Goal: Check status: Check status

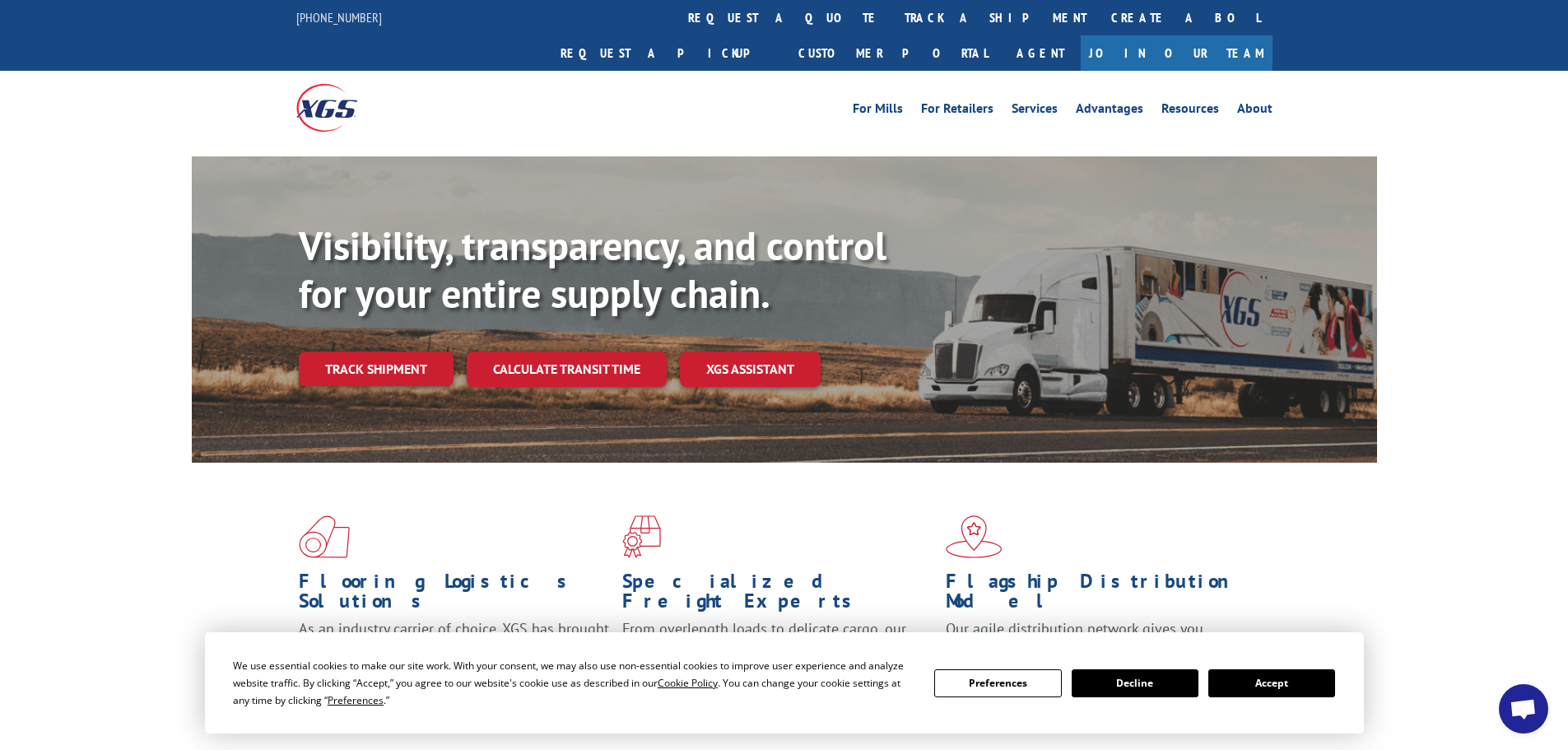
click at [1280, 679] on button "Accept" at bounding box center [1272, 683] width 126 height 28
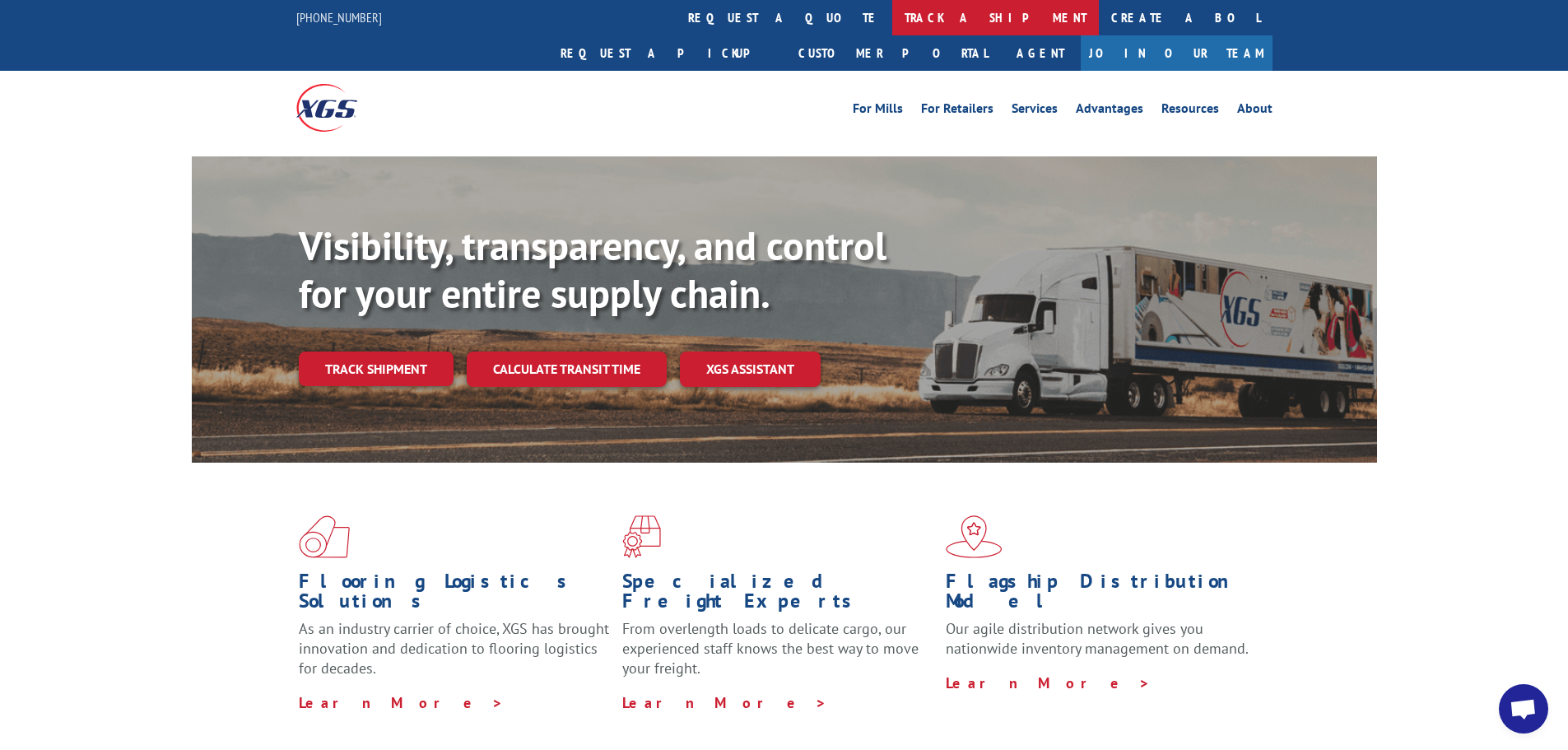
click at [893, 16] on link "track a shipment" at bounding box center [996, 17] width 206 height 36
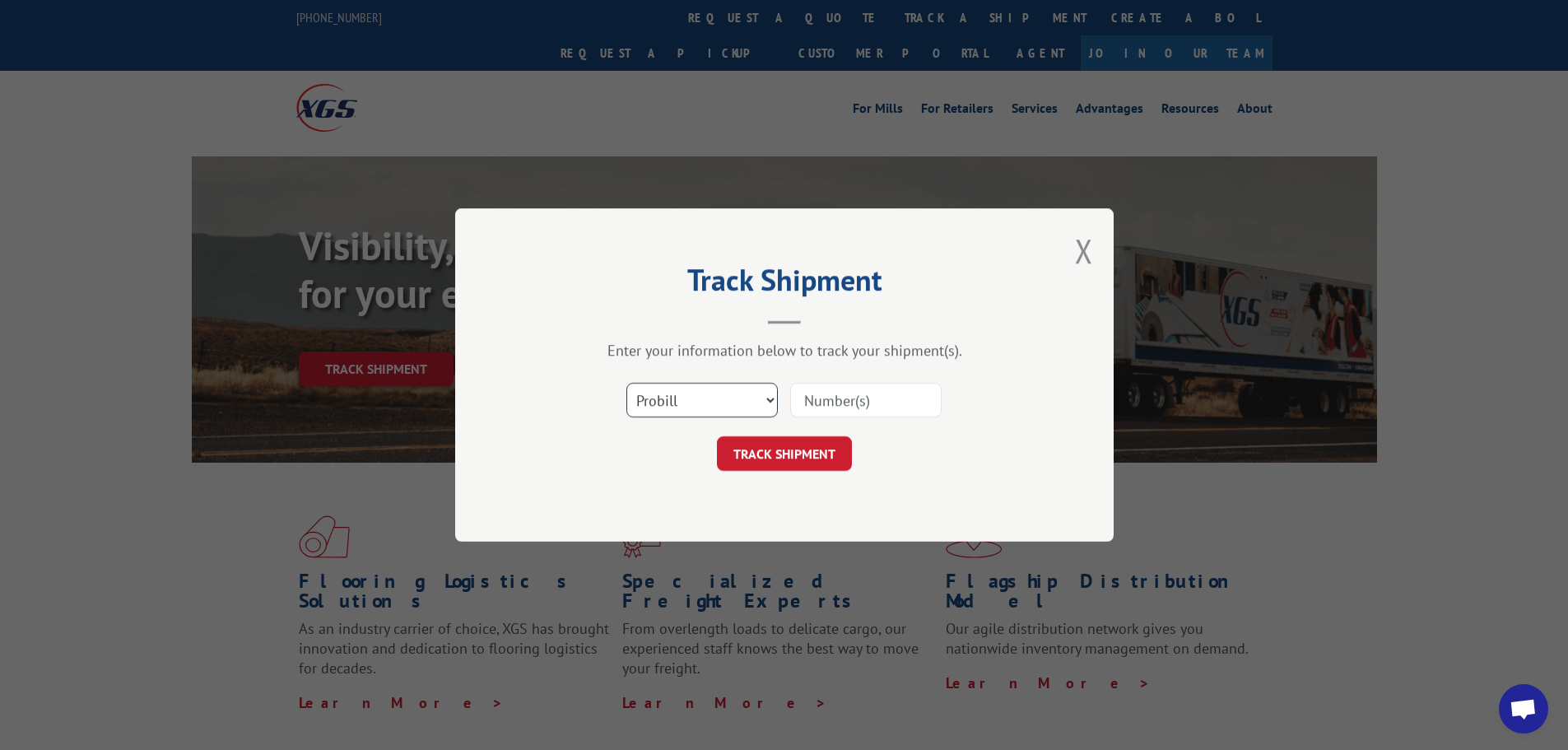
click at [730, 405] on select "Select category... Probill BOL PO" at bounding box center [702, 400] width 151 height 35
select select "po"
click at [626, 382] on select "Select category... Probill BOL PO" at bounding box center [702, 400] width 151 height 35
click at [812, 402] on input at bounding box center [866, 400] width 151 height 35
paste input "17522973"
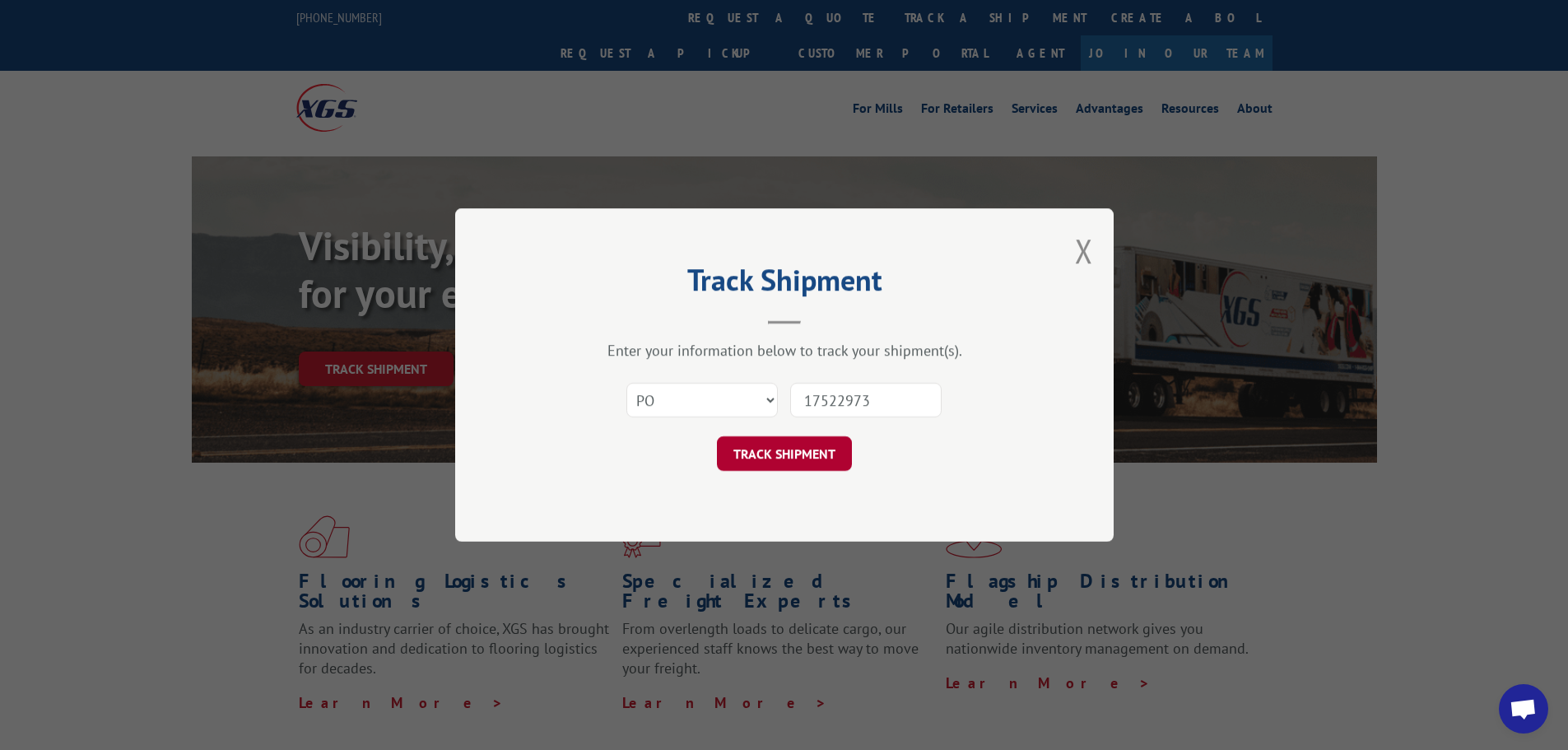
type input "17522973"
click at [814, 449] on button "TRACK SHIPMENT" at bounding box center [784, 454] width 135 height 35
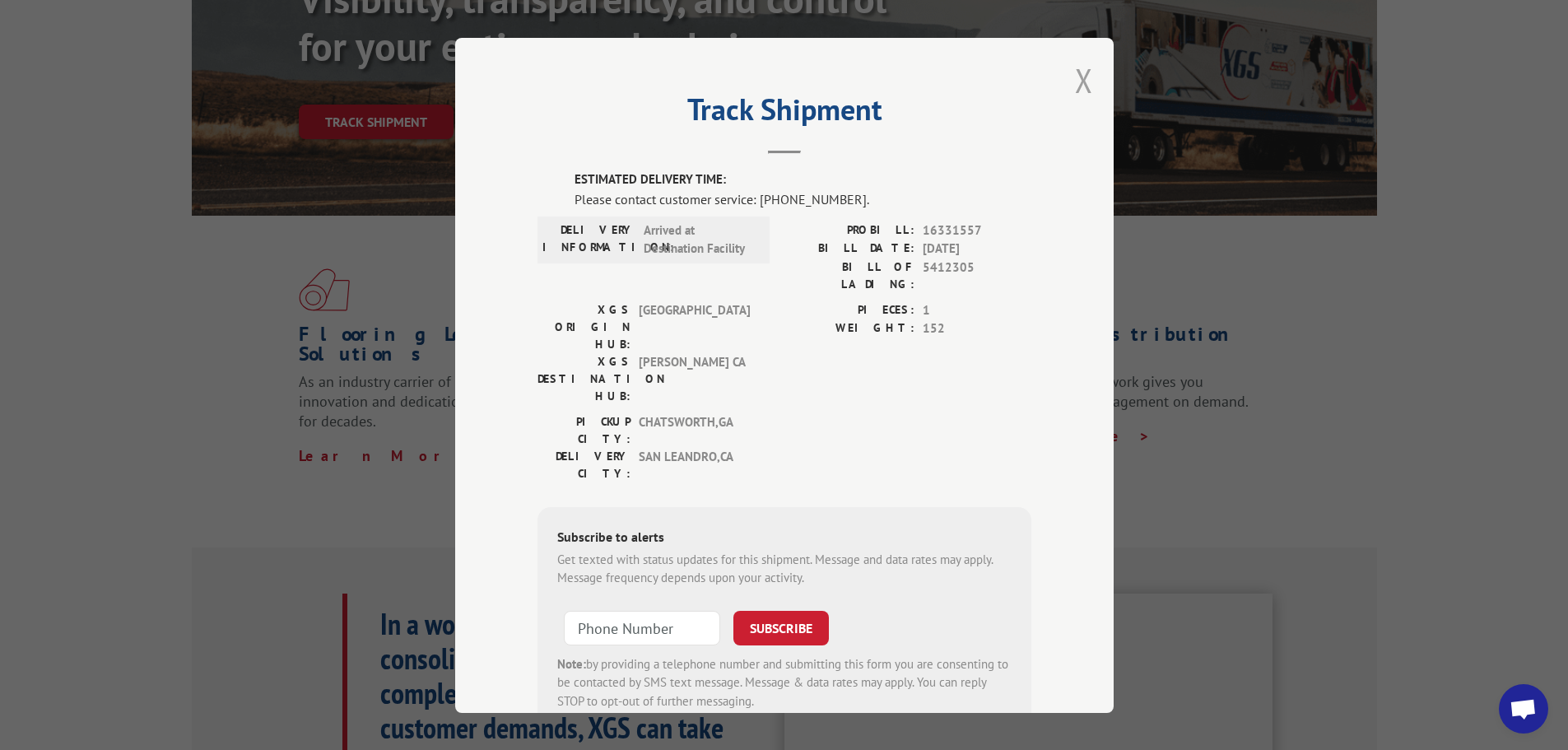
click at [1079, 75] on button "Close modal" at bounding box center [1085, 80] width 18 height 43
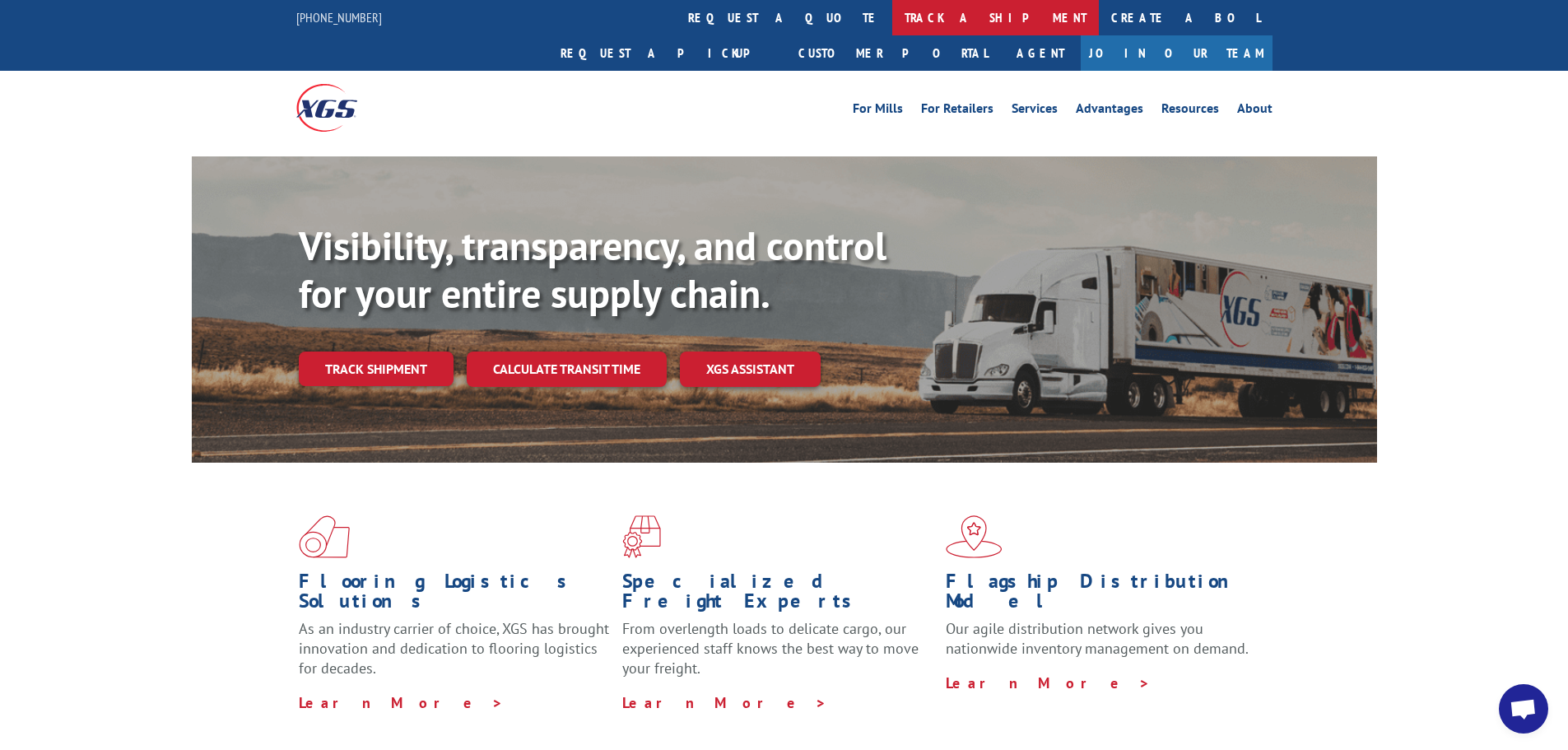
click at [893, 27] on link "track a shipment" at bounding box center [996, 17] width 206 height 36
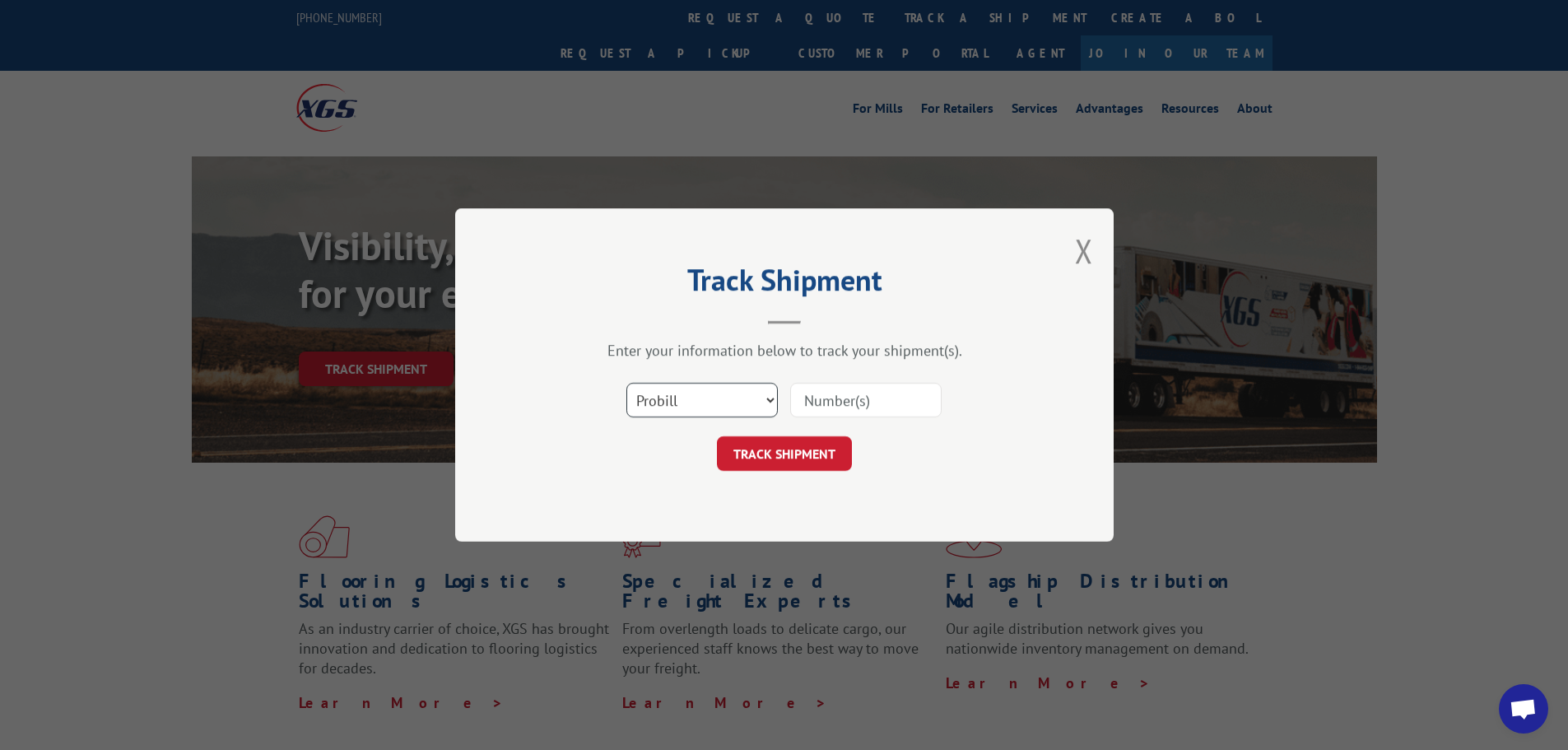
click at [659, 390] on select "Select category... Probill BOL PO" at bounding box center [702, 400] width 151 height 35
select select "po"
click at [626, 382] on select "Select category... Probill BOL PO" at bounding box center [702, 400] width 151 height 35
click at [796, 398] on input at bounding box center [866, 400] width 151 height 35
paste input "17523127"
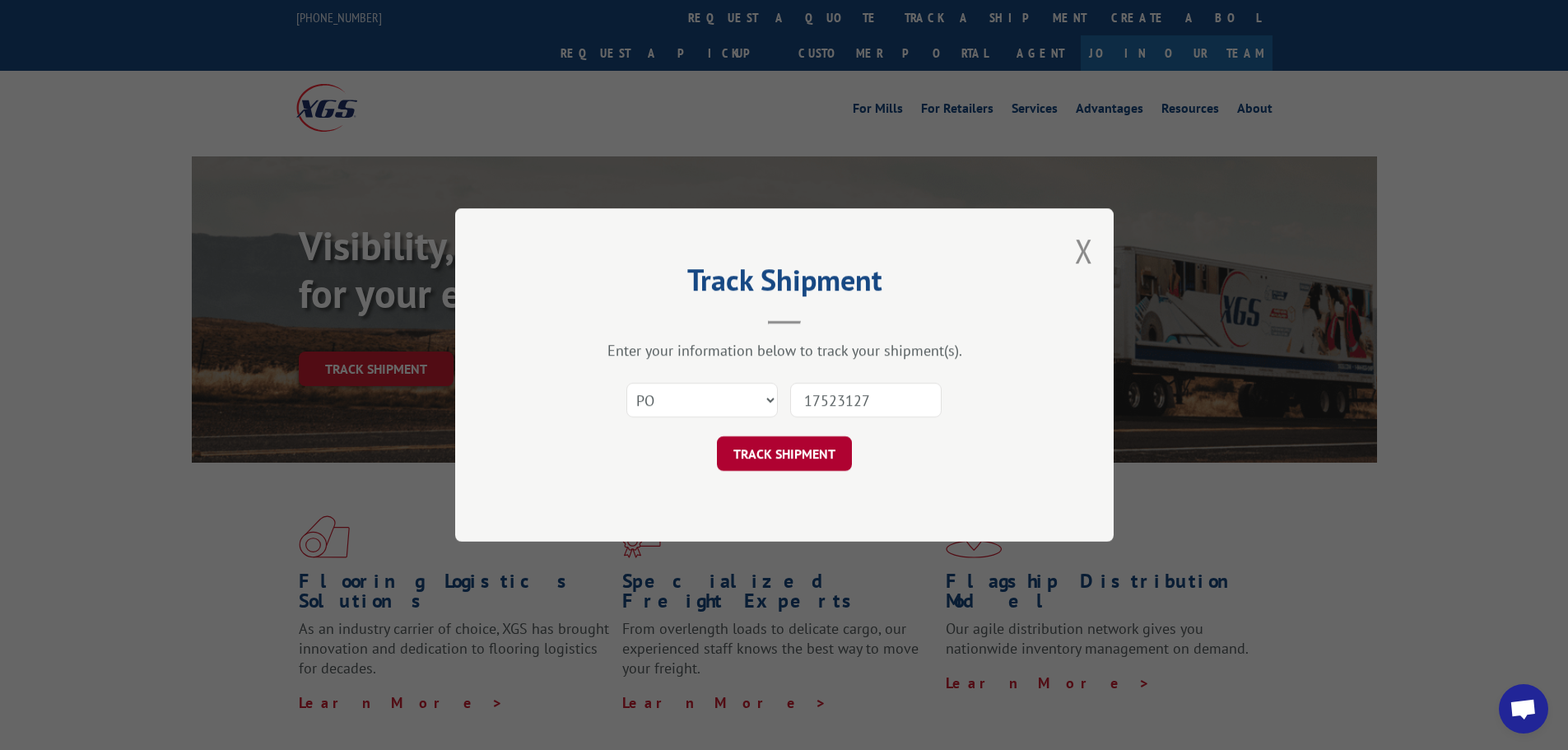
type input "17523127"
click at [805, 455] on button "TRACK SHIPMENT" at bounding box center [784, 454] width 135 height 35
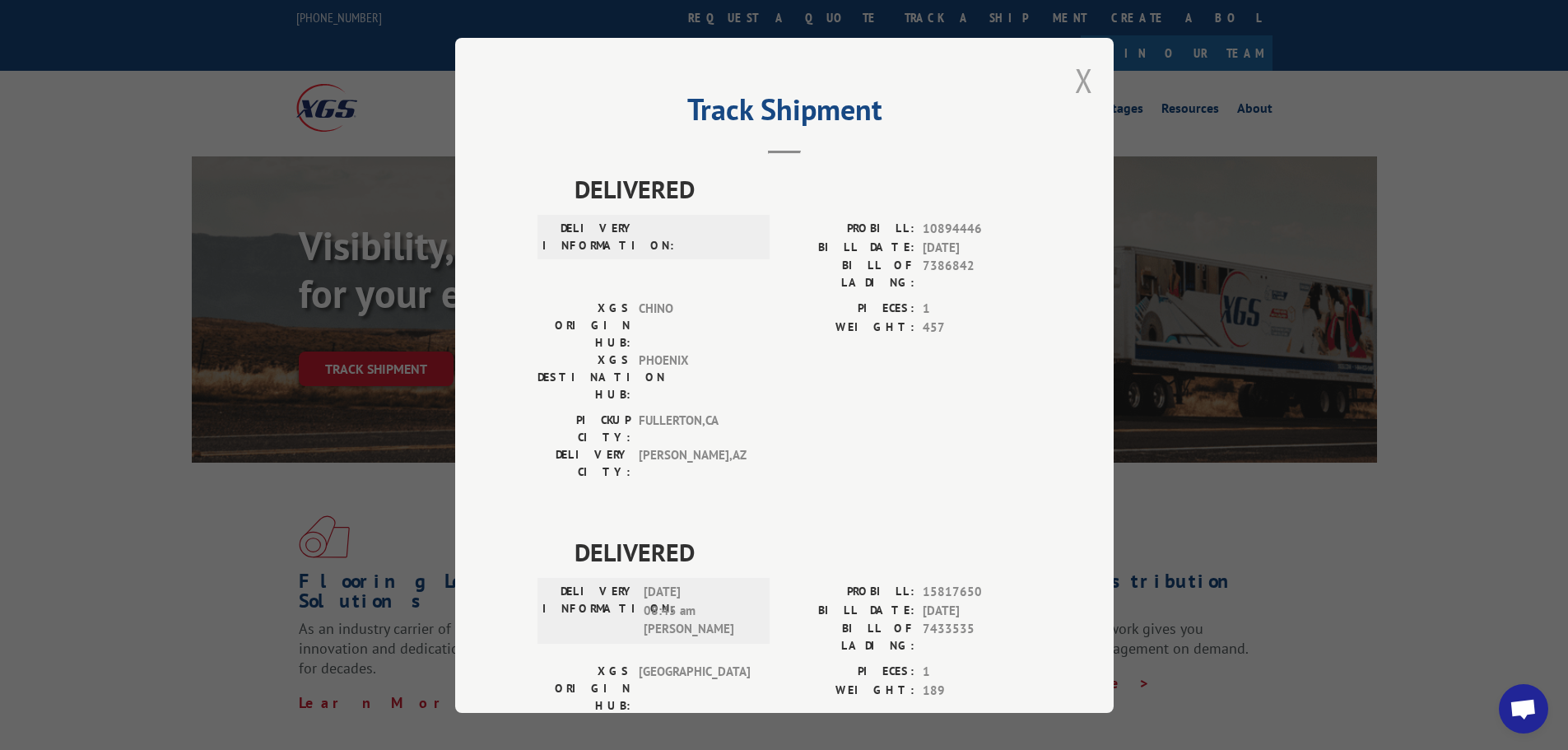
click at [1077, 76] on button "Close modal" at bounding box center [1085, 80] width 18 height 43
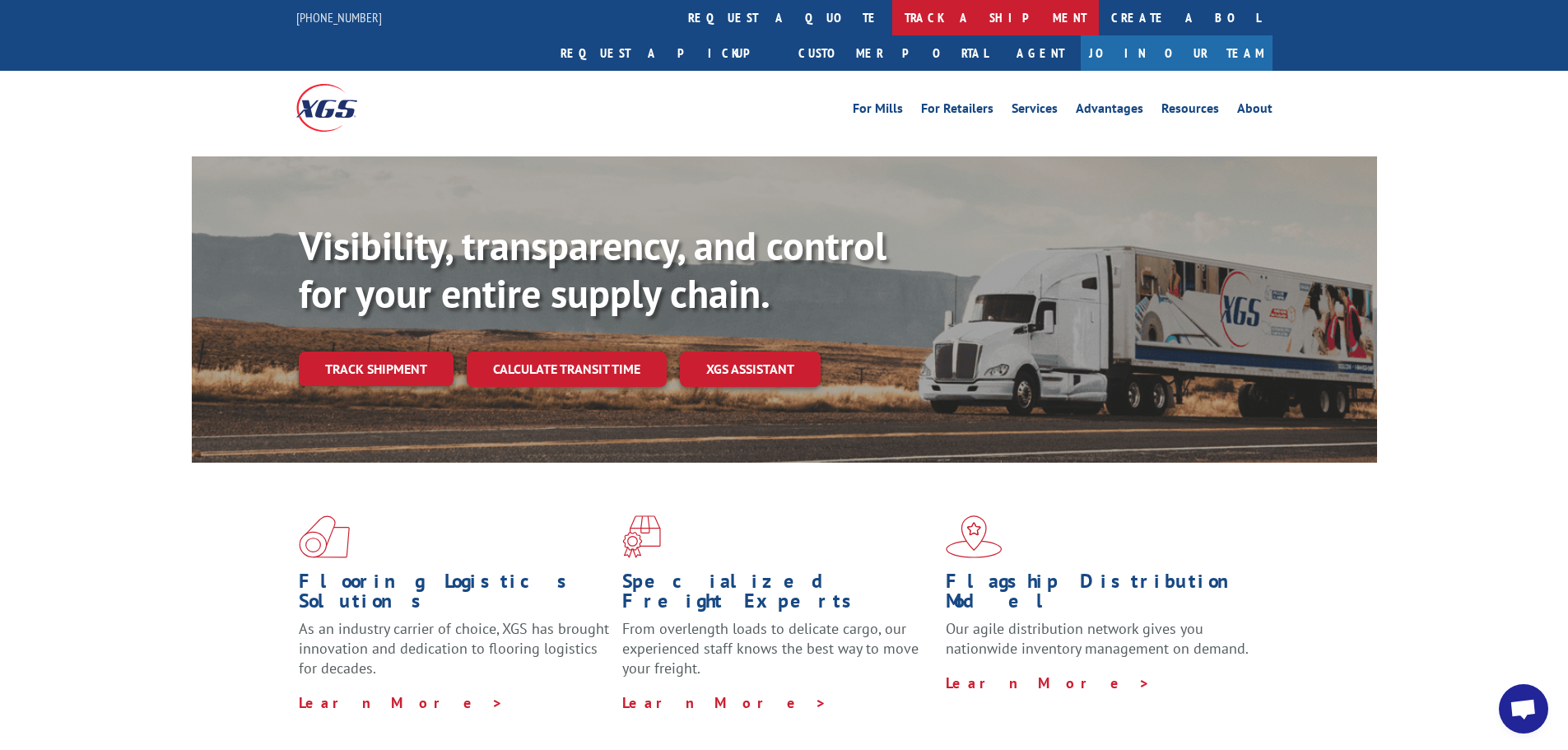
click at [893, 21] on link "track a shipment" at bounding box center [996, 17] width 206 height 36
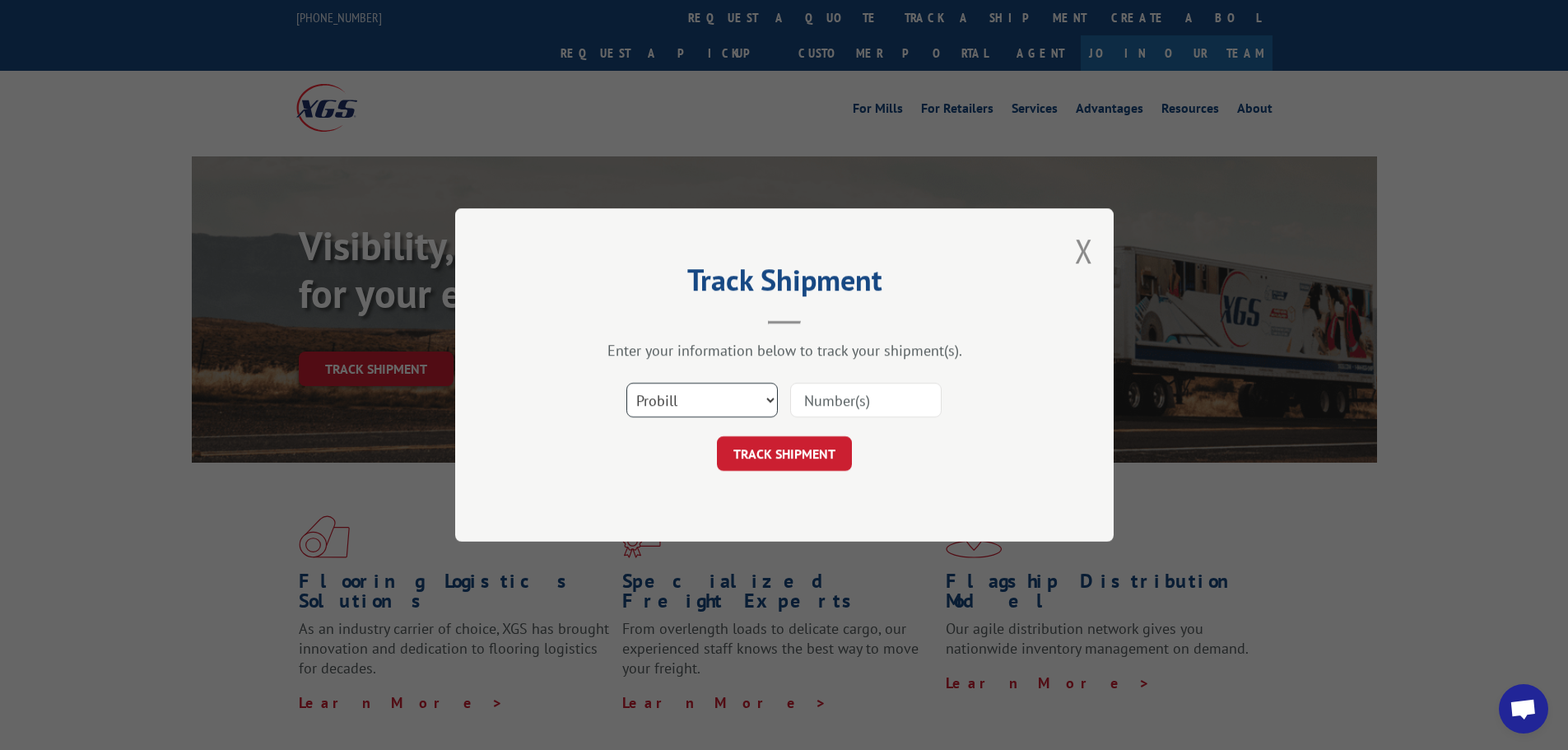
drag, startPoint x: 738, startPoint y: 400, endPoint x: 715, endPoint y: 406, distance: 23.8
click at [738, 400] on select "Select category... Probill BOL PO" at bounding box center [702, 400] width 151 height 35
select select "po"
click at [626, 382] on select "Select category... Probill BOL PO" at bounding box center [702, 400] width 151 height 35
click at [811, 402] on input at bounding box center [866, 400] width 151 height 35
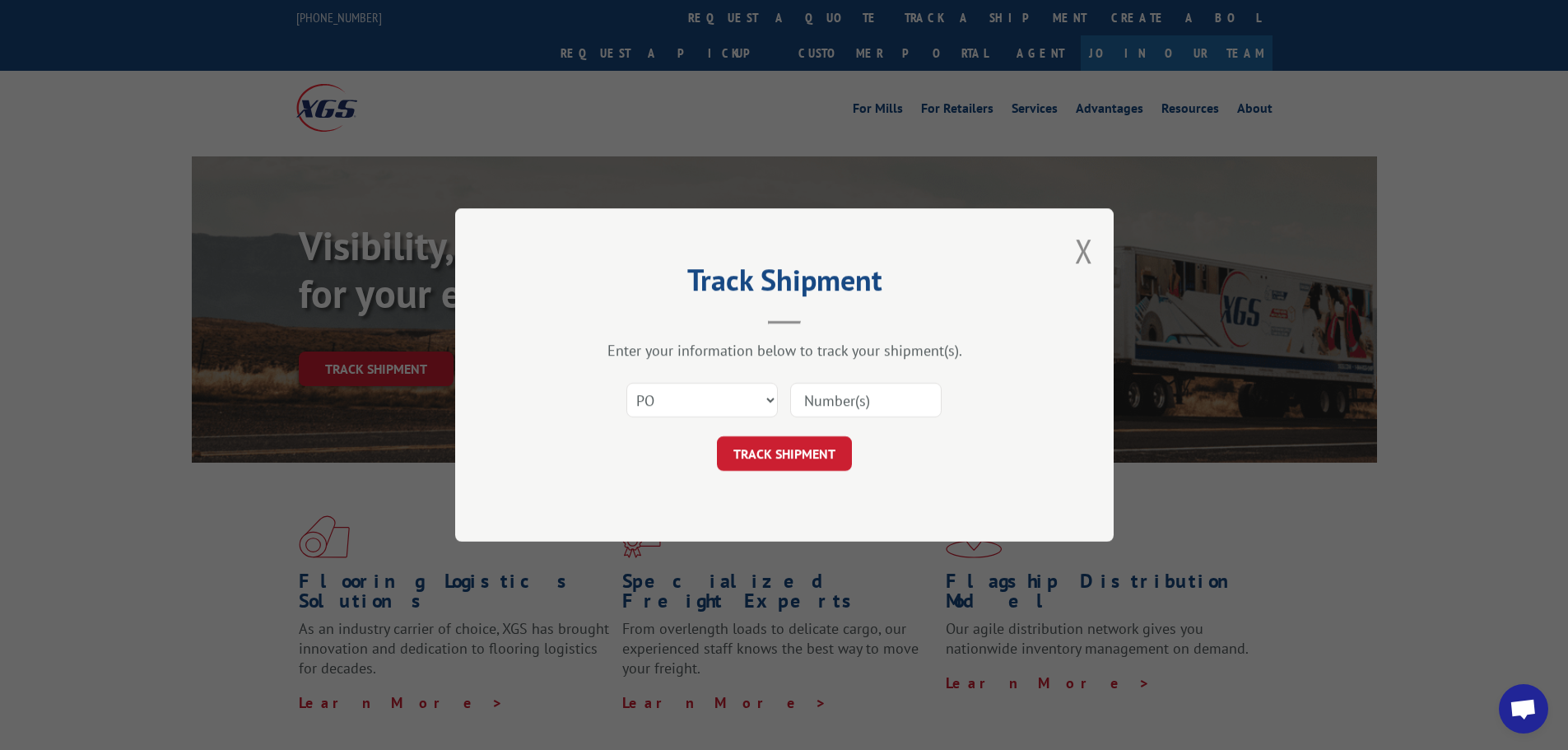
paste input "17523238"
type input "17523238"
click at [792, 461] on button "TRACK SHIPMENT" at bounding box center [784, 454] width 135 height 35
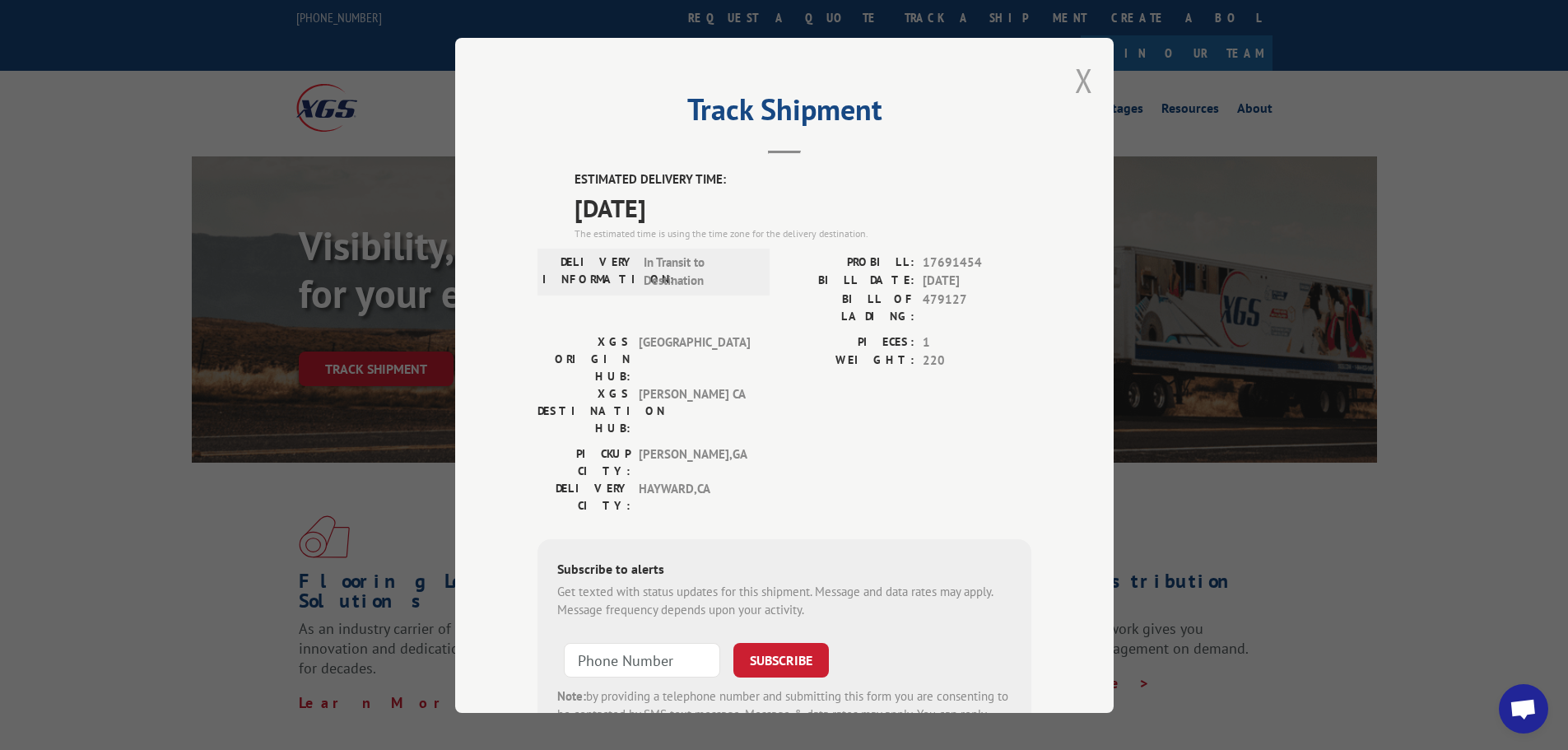
click at [1079, 69] on button "Close modal" at bounding box center [1085, 80] width 18 height 43
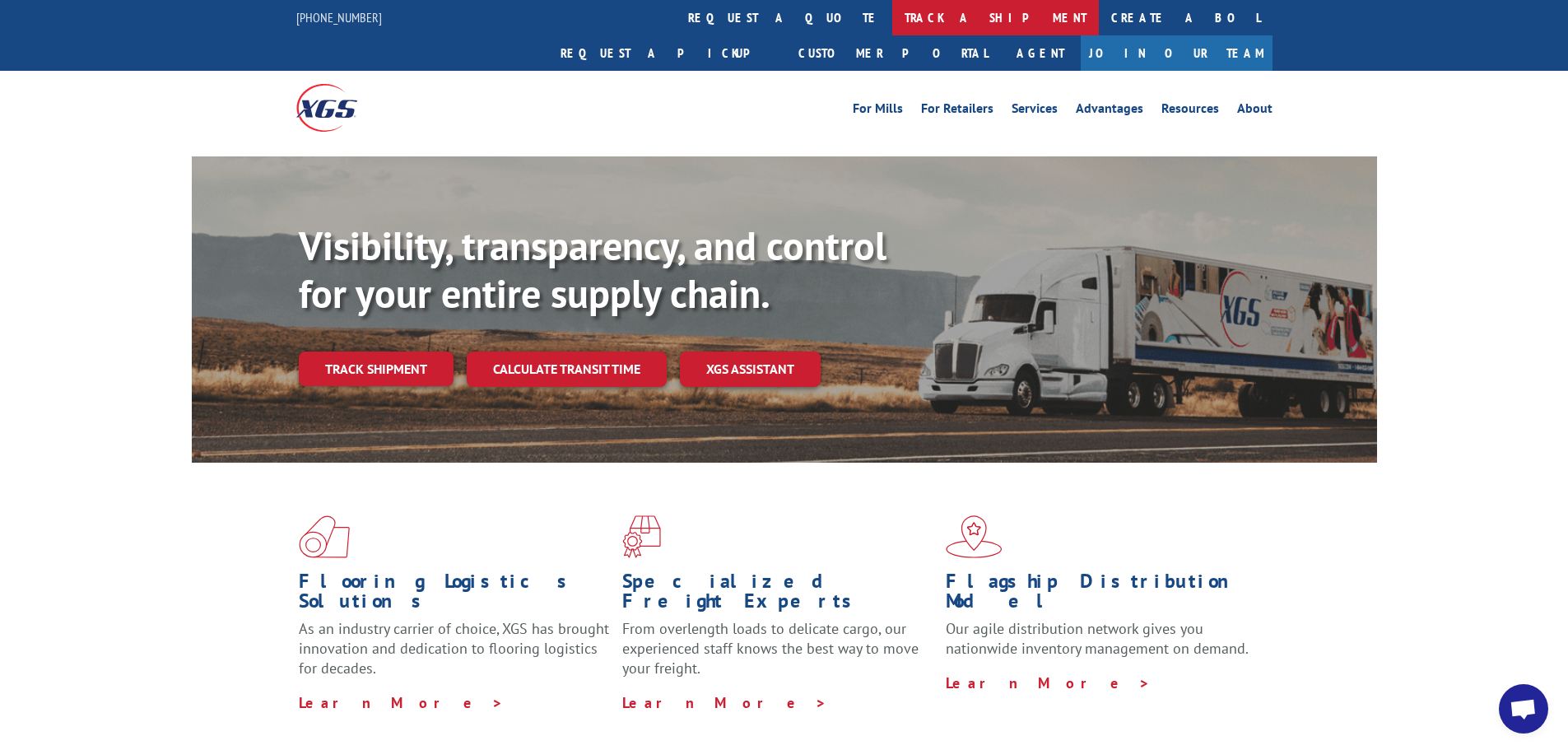
click at [893, 24] on link "track a shipment" at bounding box center [996, 17] width 206 height 36
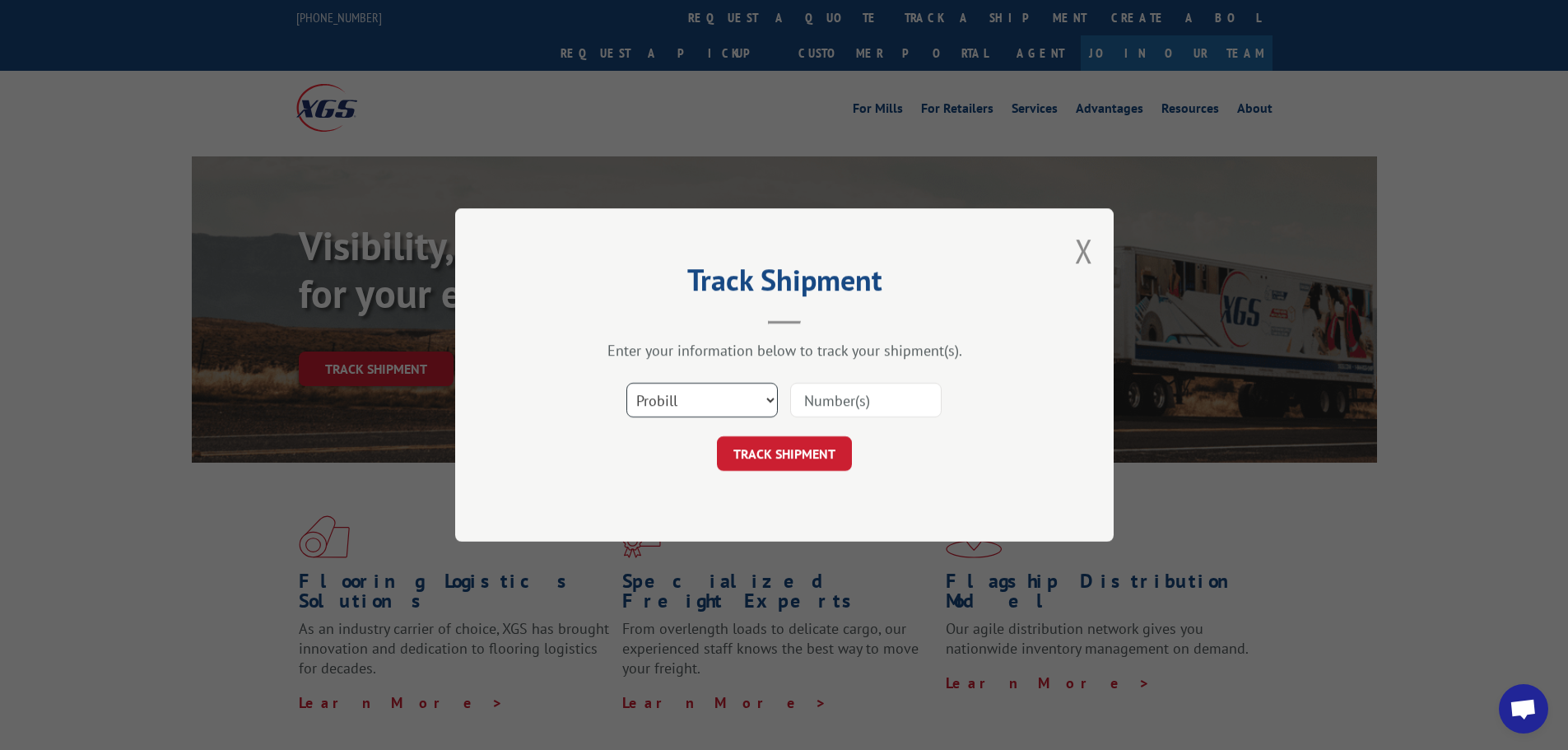
click at [736, 404] on select "Select category... Probill BOL PO" at bounding box center [702, 400] width 151 height 35
select select "po"
click at [626, 382] on select "Select category... Probill BOL PO" at bounding box center [702, 400] width 151 height 35
click at [811, 408] on input at bounding box center [866, 400] width 151 height 35
paste input "17523254"
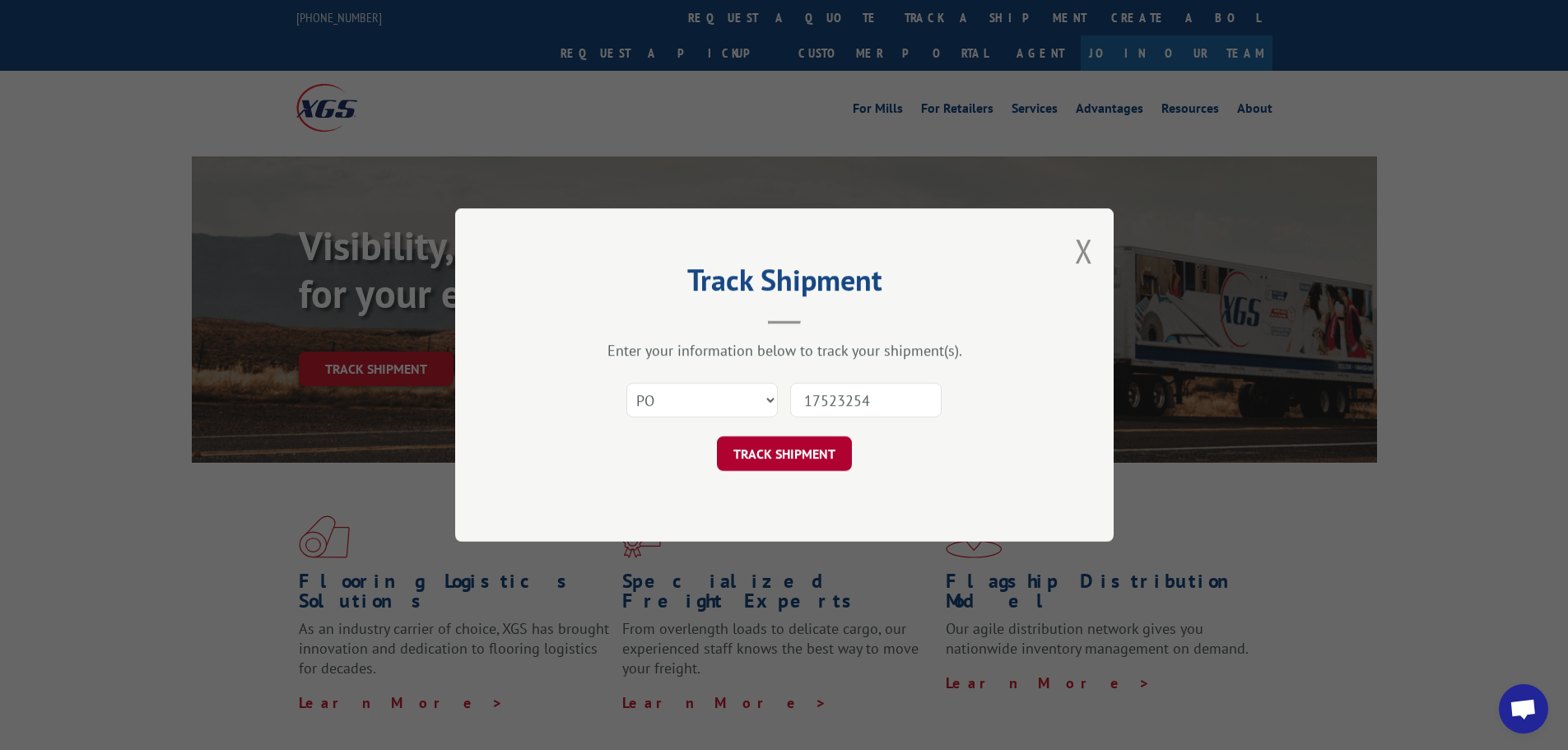
type input "17523254"
click at [795, 445] on button "TRACK SHIPMENT" at bounding box center [784, 454] width 135 height 35
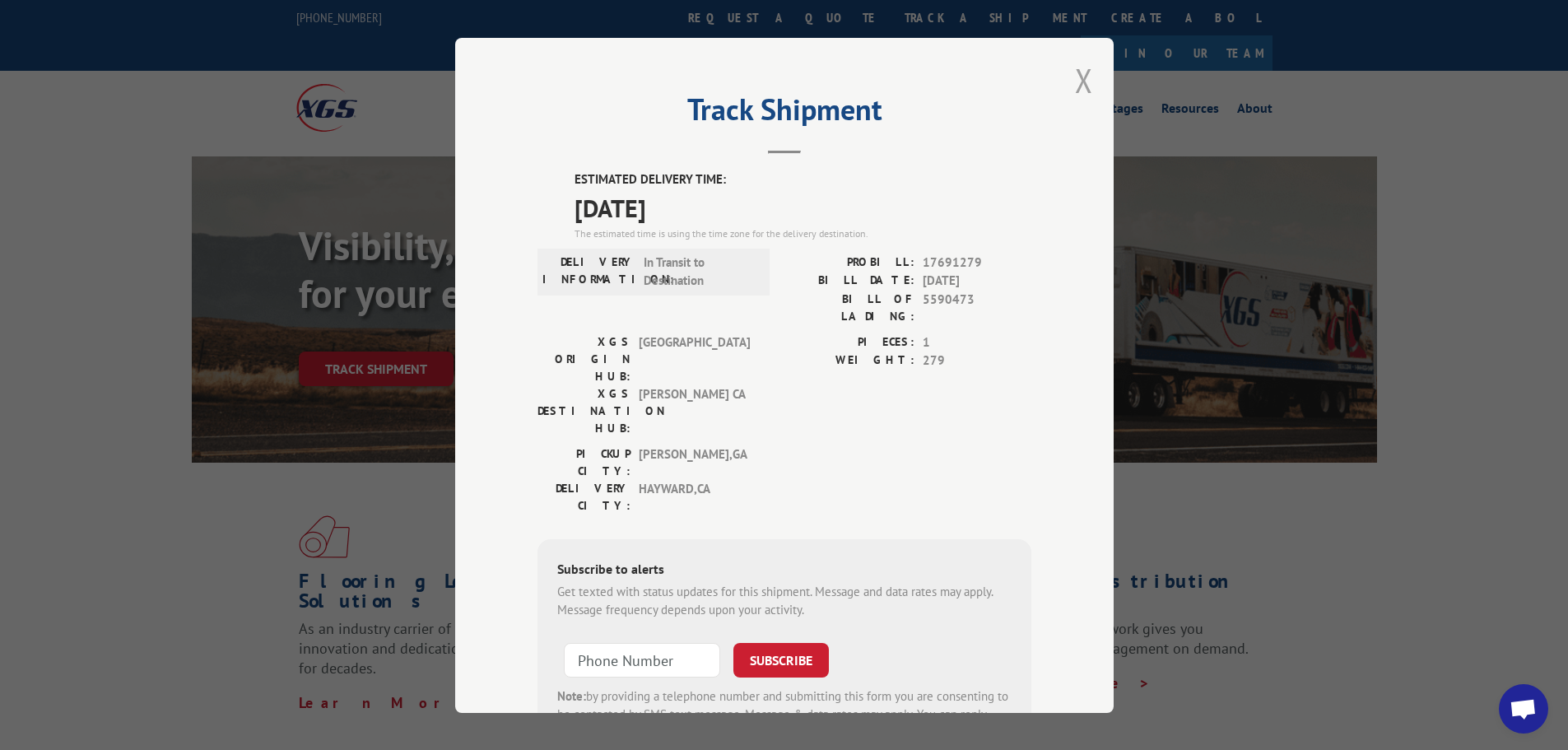
click at [1082, 83] on button "Close modal" at bounding box center [1085, 80] width 18 height 43
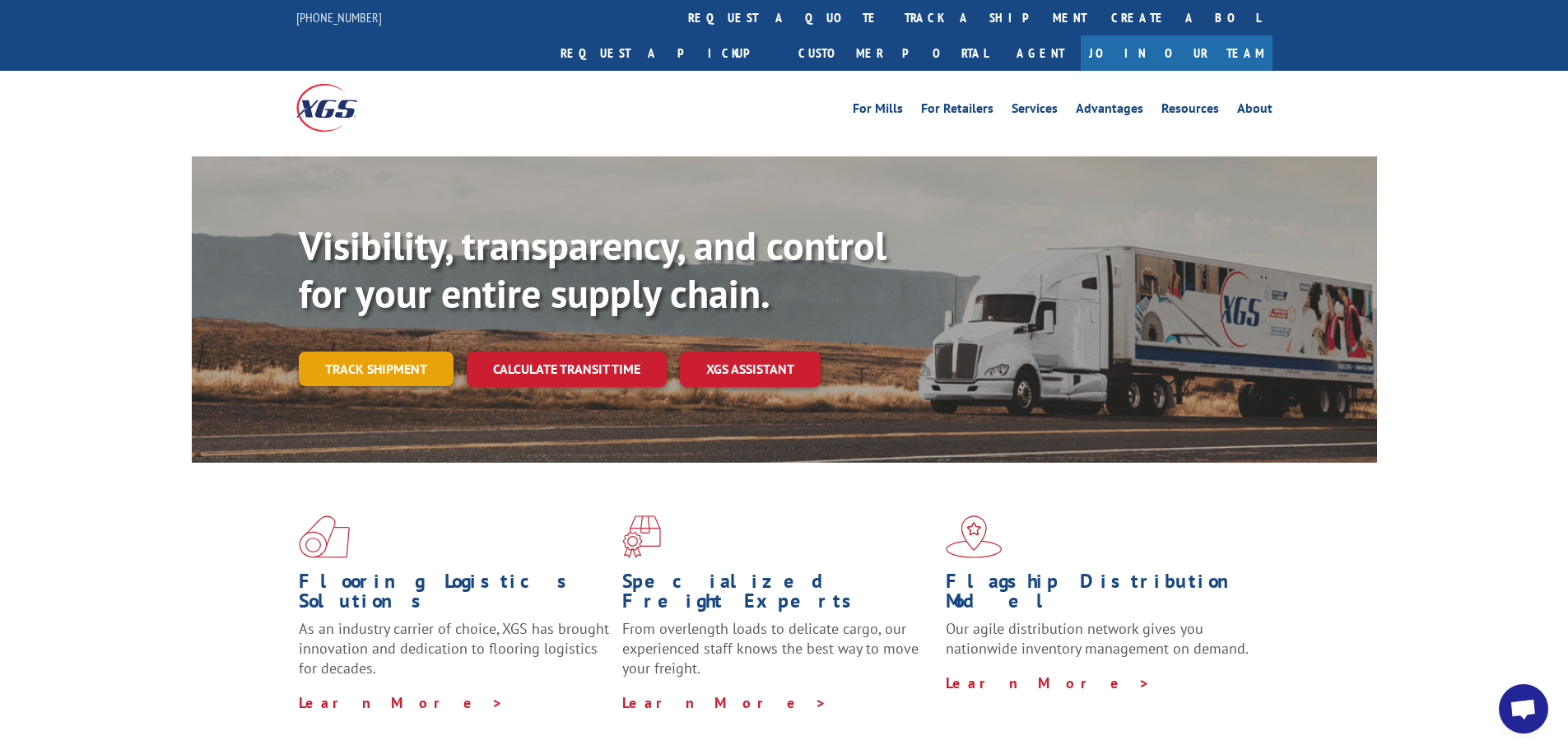
click at [358, 352] on link "Track shipment" at bounding box center [376, 369] width 155 height 35
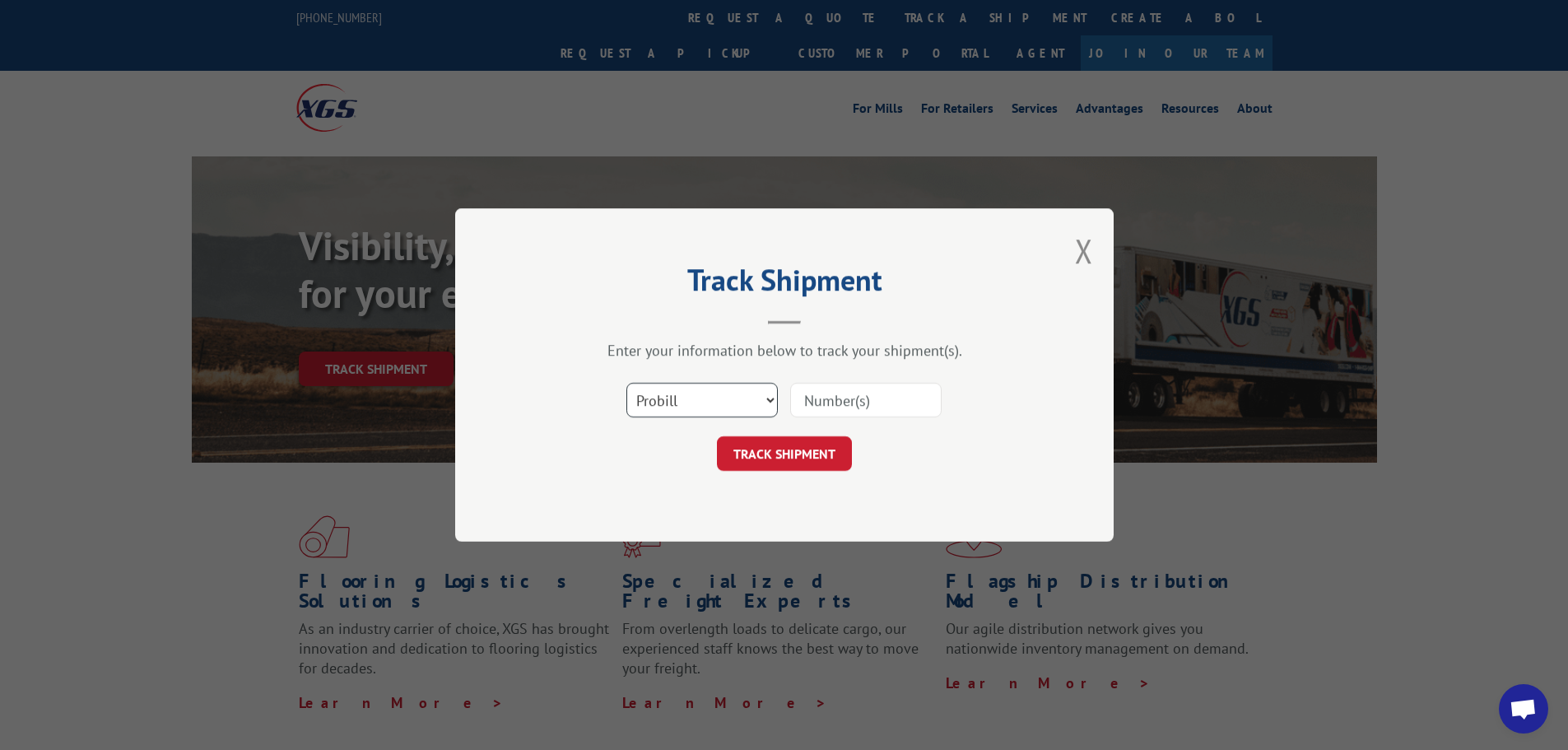
click at [730, 401] on select "Select category... Probill BOL PO" at bounding box center [702, 400] width 151 height 35
select select "po"
click at [626, 382] on select "Select category... Probill BOL PO" at bounding box center [702, 400] width 151 height 35
click at [819, 397] on input at bounding box center [866, 400] width 151 height 35
paste input "17522973"
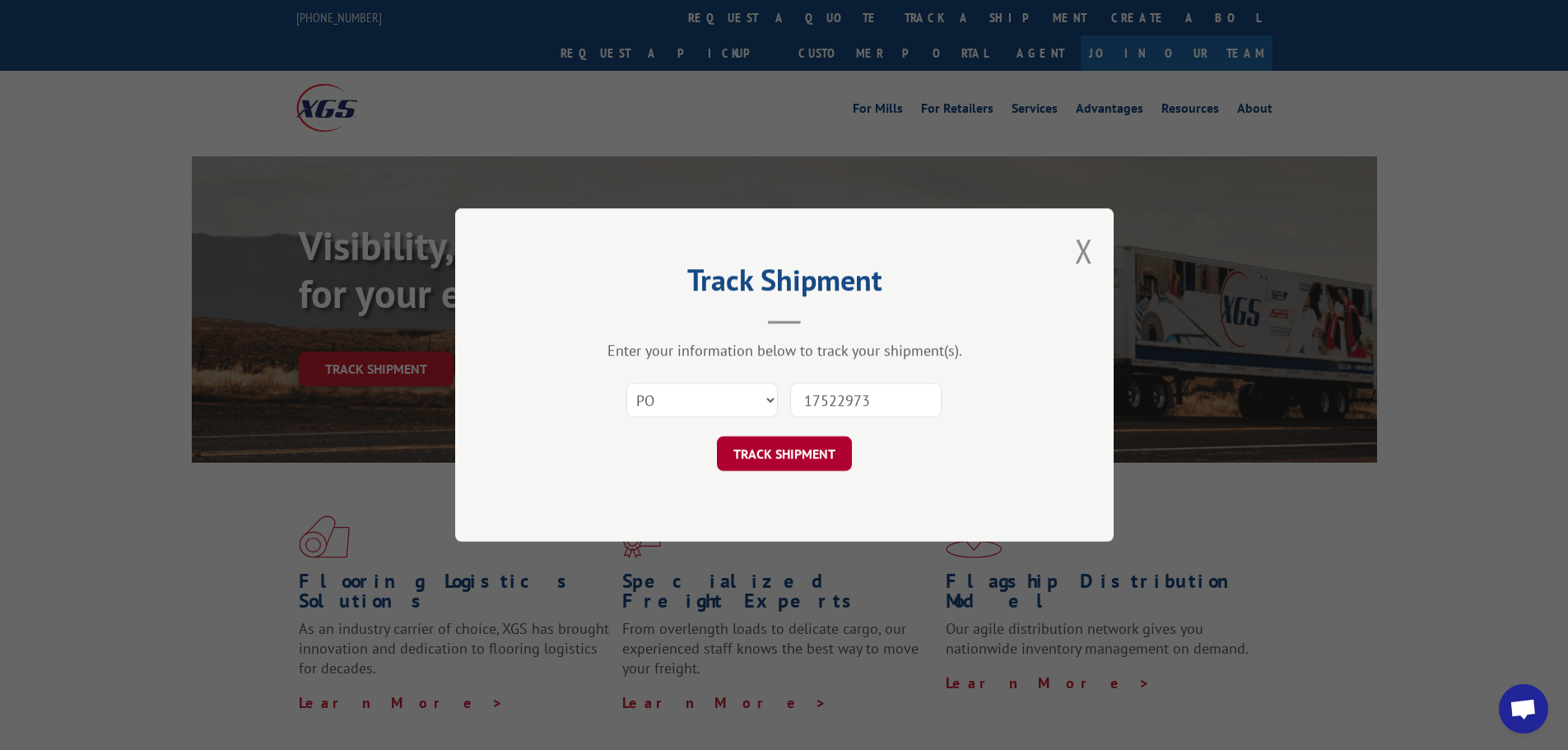
type input "17522973"
click at [769, 464] on button "TRACK SHIPMENT" at bounding box center [784, 454] width 135 height 35
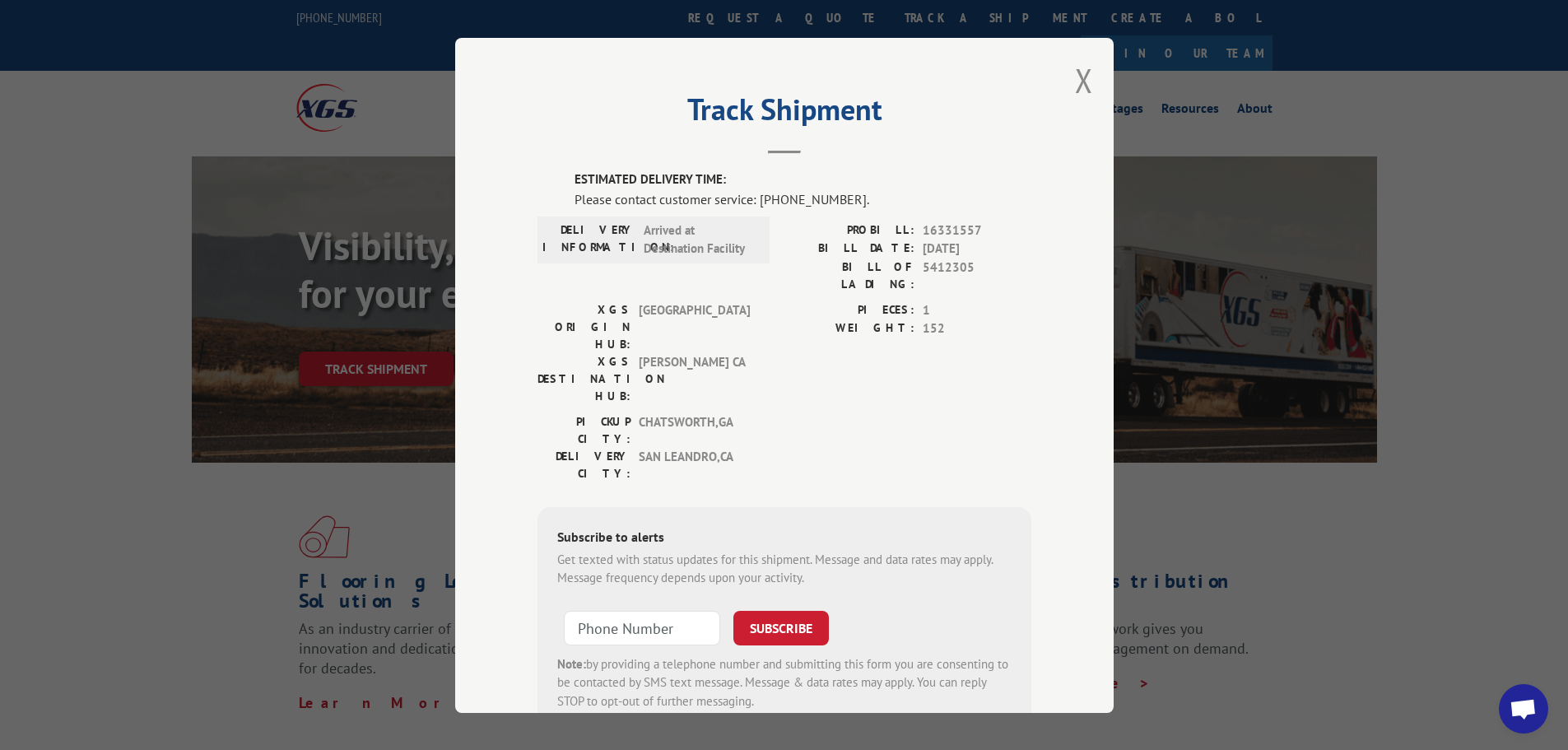
click at [1516, 710] on span "Open chat" at bounding box center [1523, 710] width 27 height 23
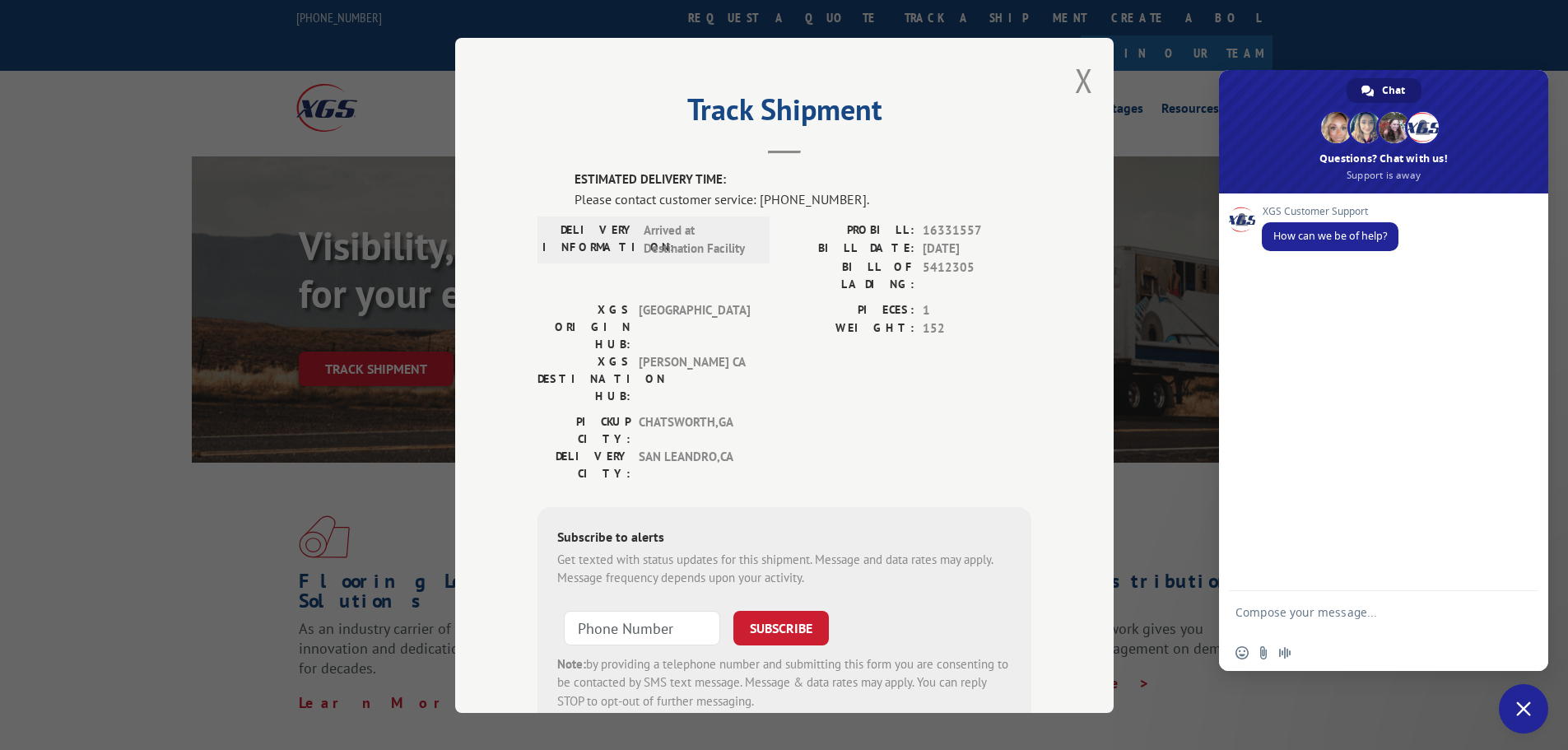
click at [1528, 708] on span "Close chat" at bounding box center [1524, 708] width 15 height 15
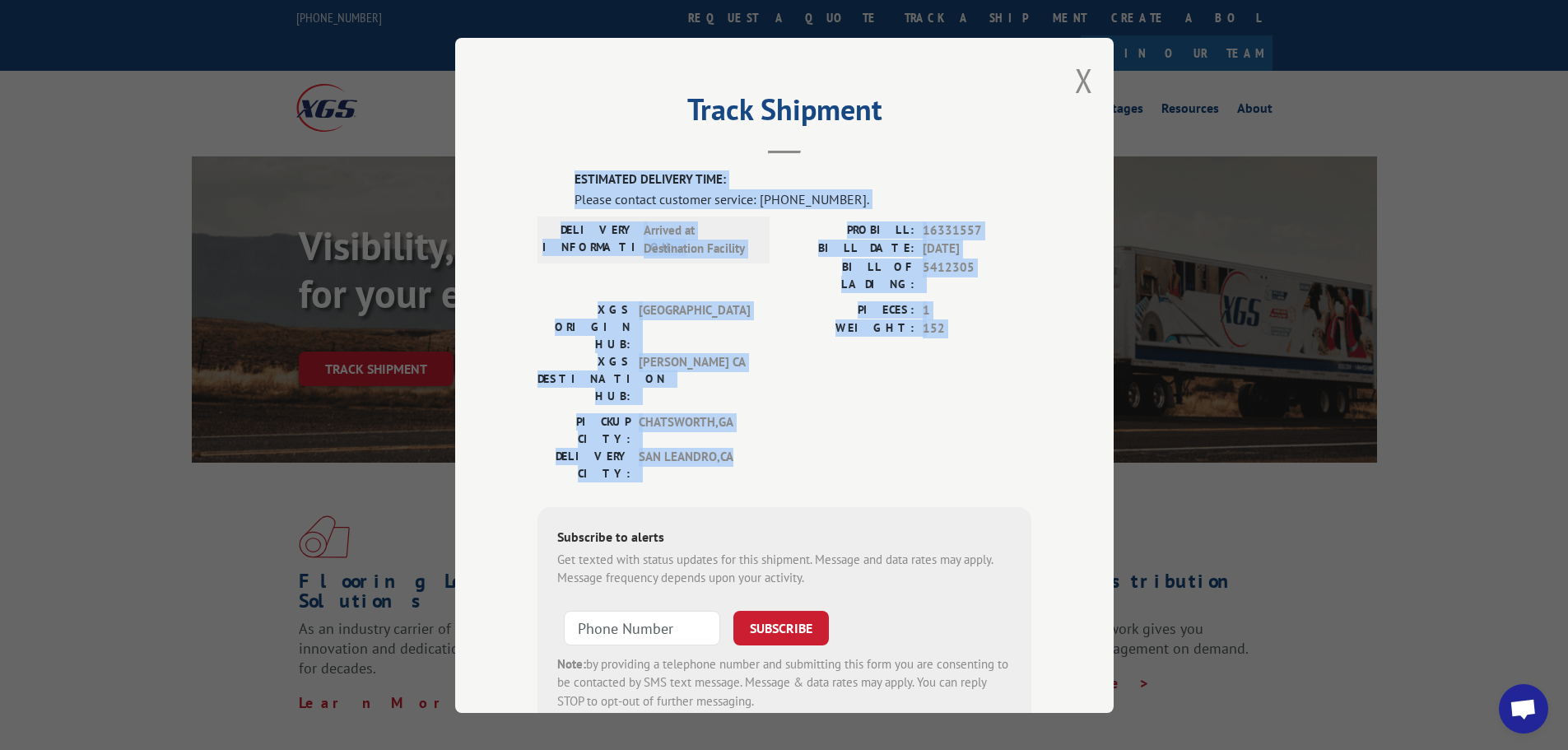
drag, startPoint x: 762, startPoint y: 382, endPoint x: 558, endPoint y: 185, distance: 283.6
click at [558, 185] on div "ESTIMATED DELIVERY TIME: Please contact customer service: [PHONE_NUMBER]. DELIV…" at bounding box center [784, 450] width 494 height 560
copy div "ESTIMATED DELIVERY TIME: Please contact customer service: [PHONE_NUMBER]. DELIV…"
